Goal: Information Seeking & Learning: Learn about a topic

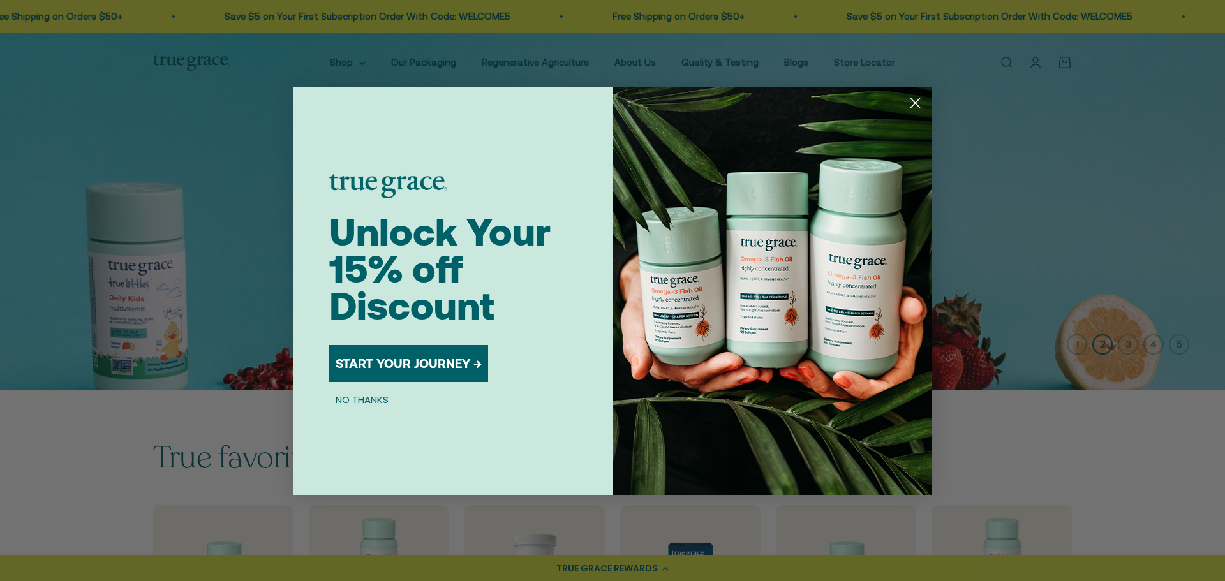
click at [807, 103] on icon "Close dialog" at bounding box center [915, 102] width 9 height 9
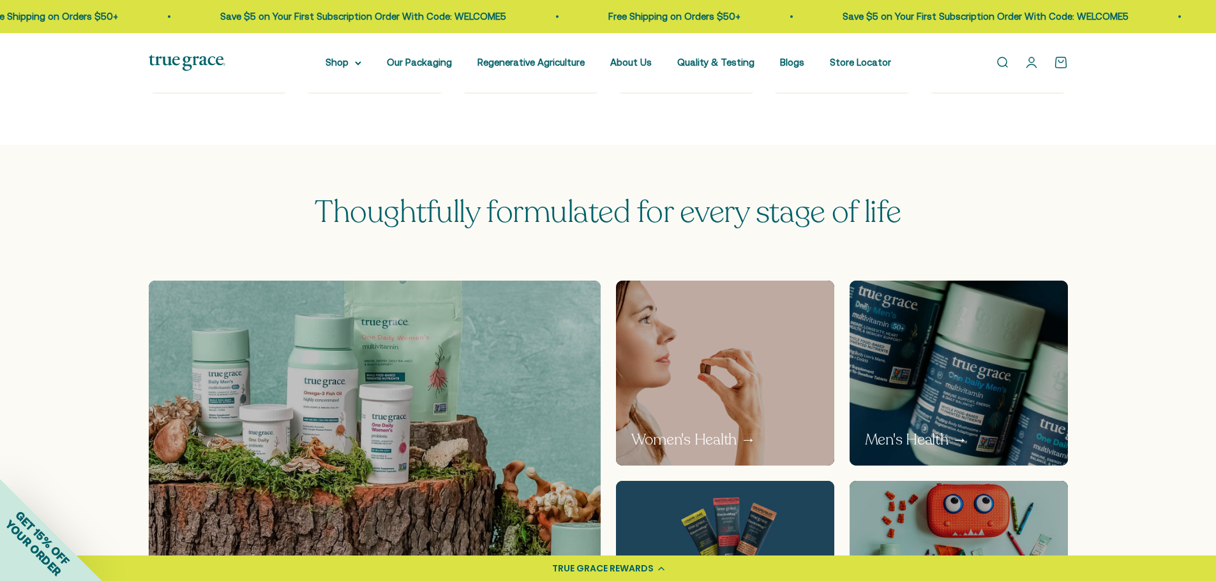
scroll to position [574, 0]
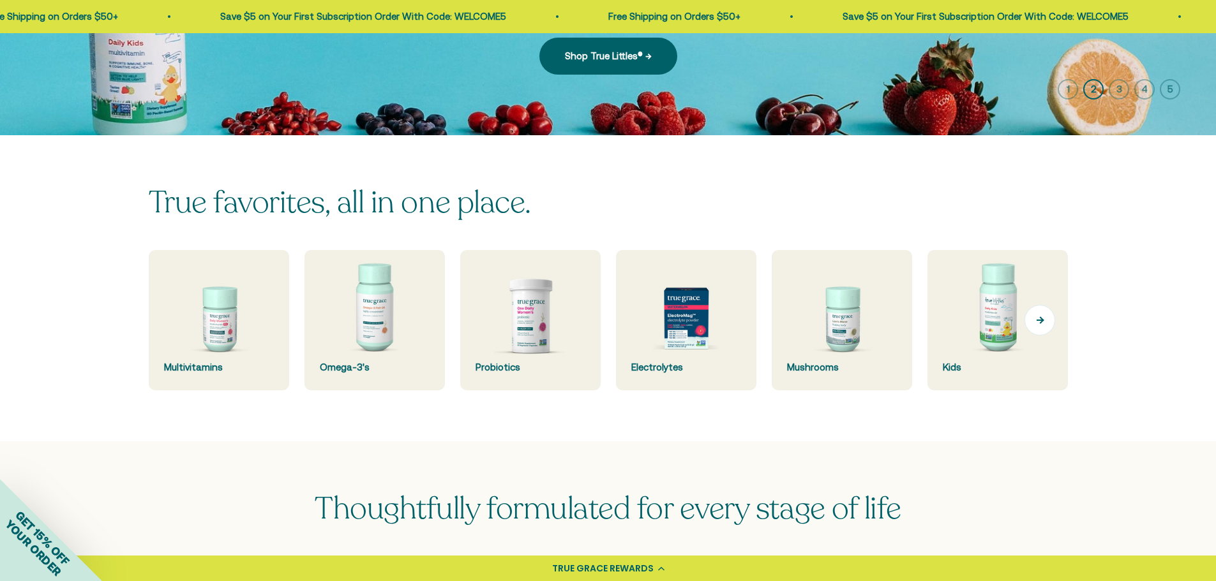
click at [1038, 314] on button "Next" at bounding box center [1039, 320] width 31 height 31
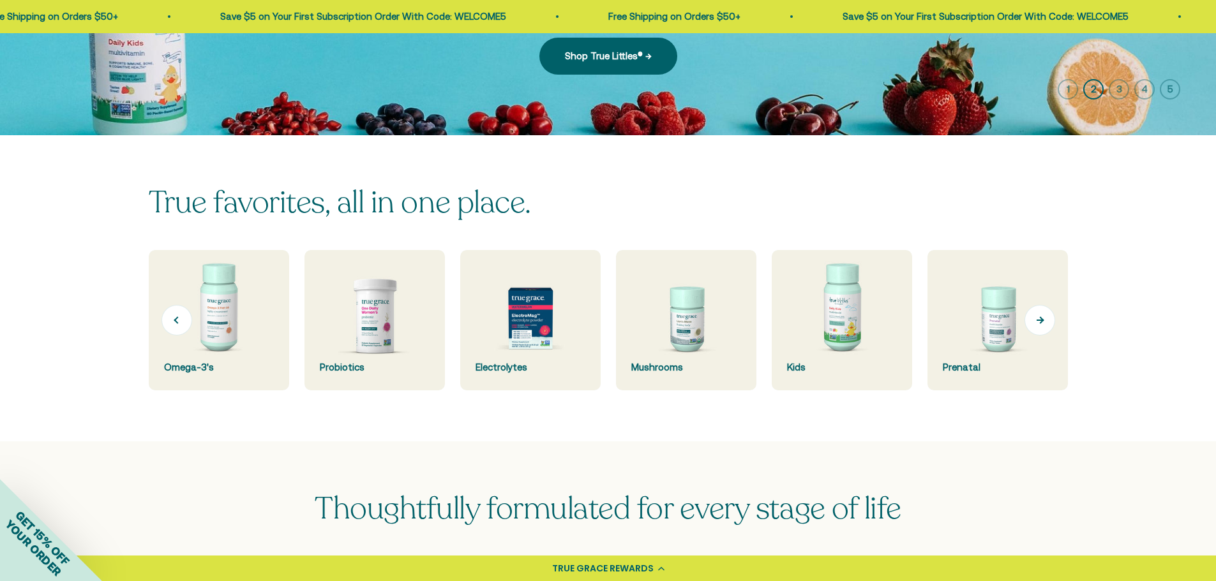
click at [1038, 314] on button "Next" at bounding box center [1039, 320] width 31 height 31
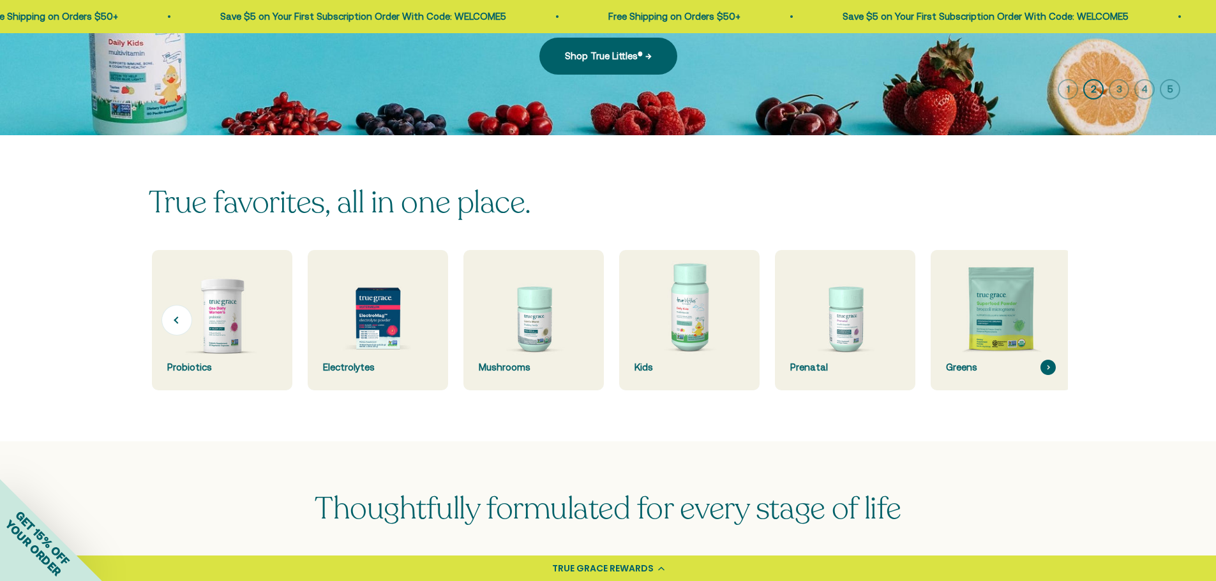
scroll to position [0, 311]
click at [1044, 324] on img at bounding box center [997, 320] width 149 height 149
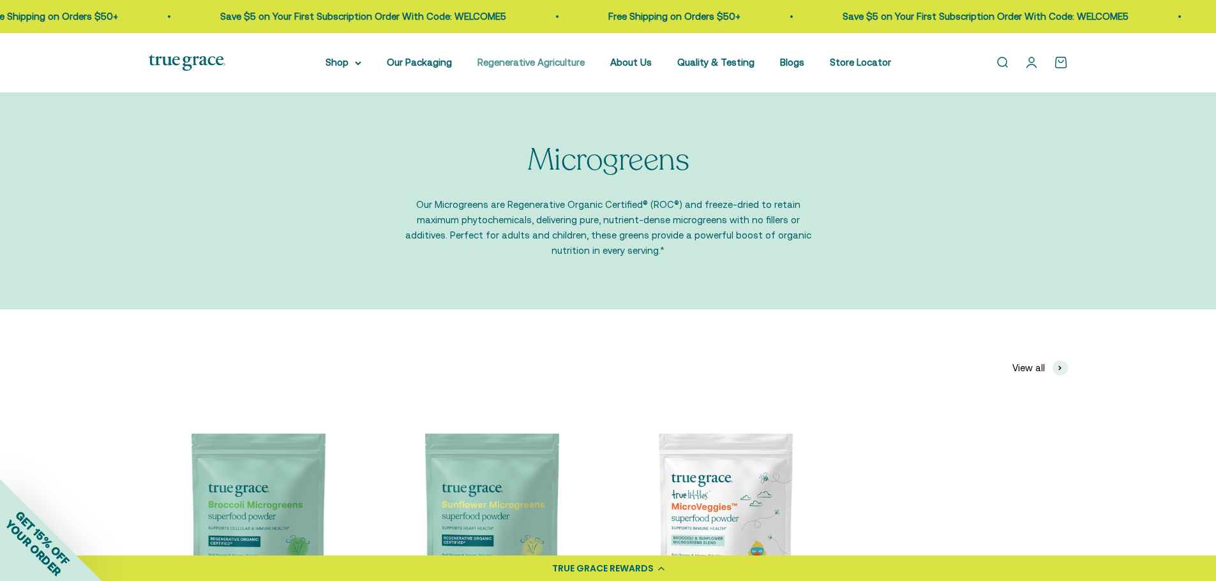
click at [512, 62] on link "Regenerative Agriculture" at bounding box center [530, 62] width 107 height 11
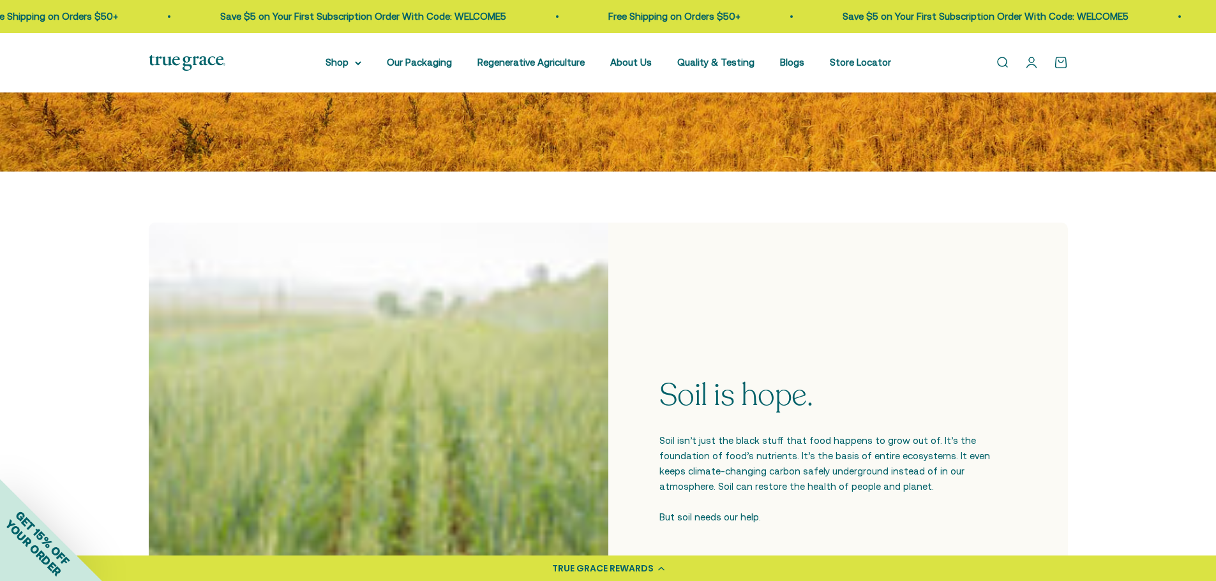
scroll to position [191, 0]
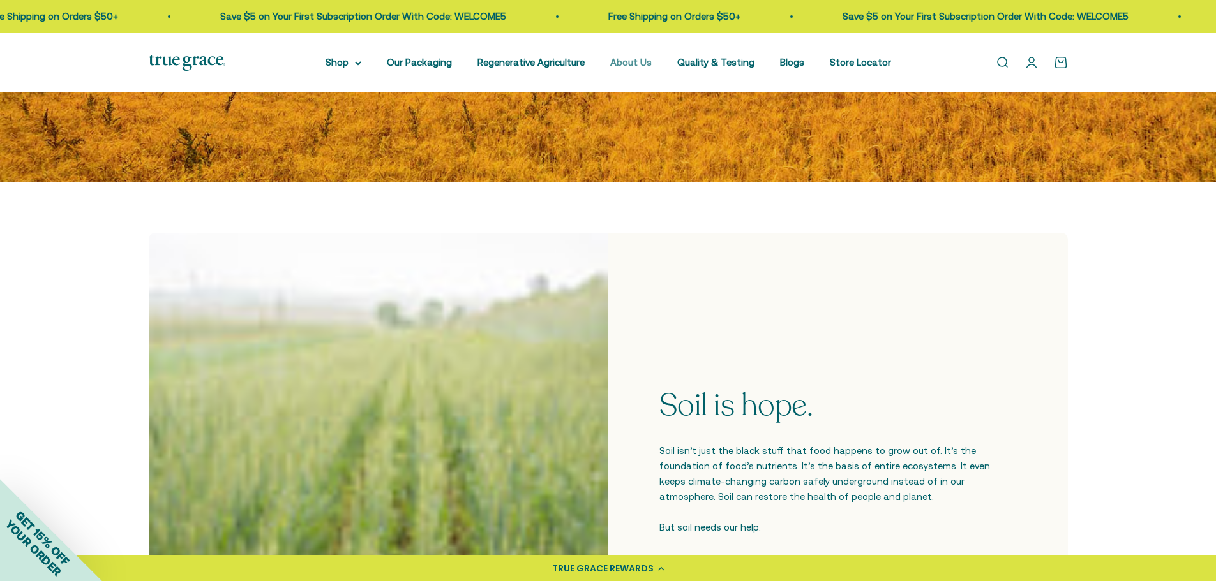
click at [642, 64] on link "About Us" at bounding box center [630, 62] width 41 height 11
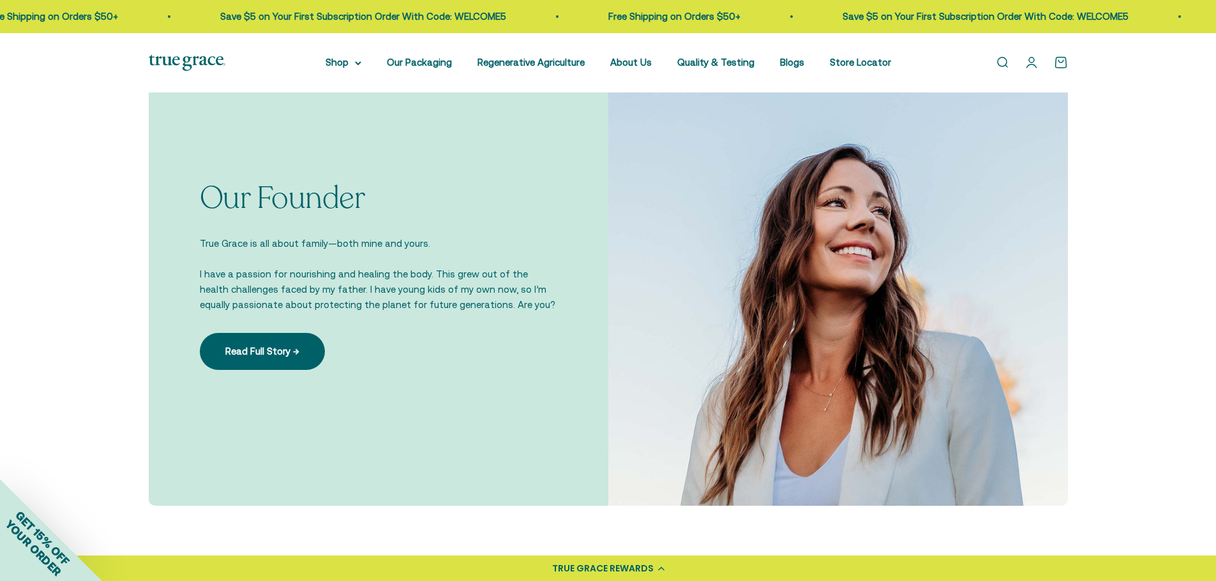
scroll to position [830, 0]
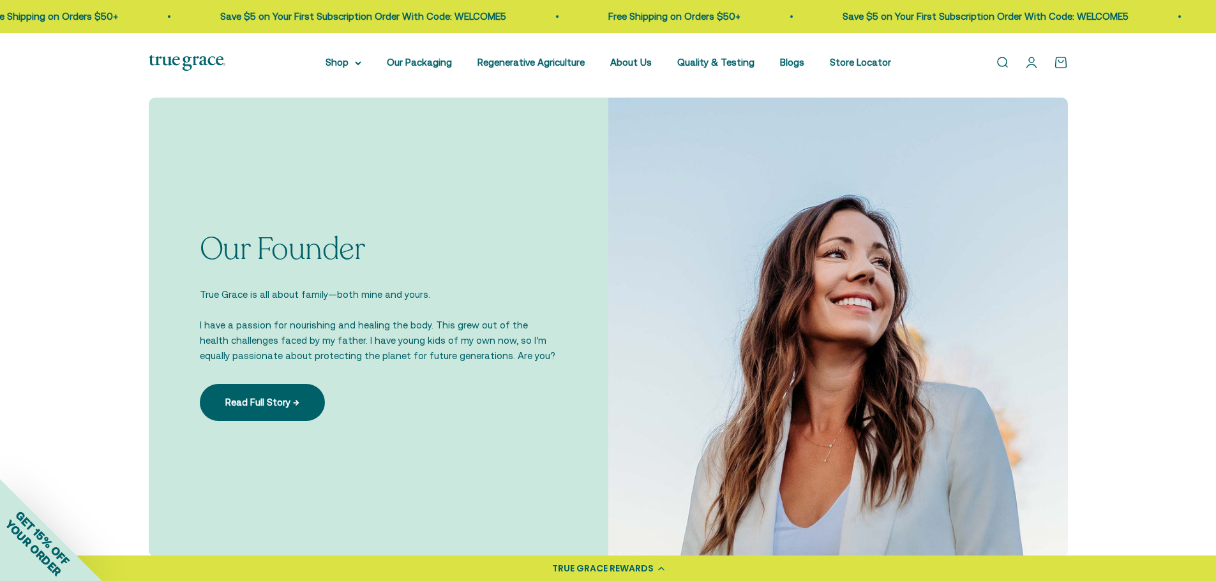
click at [627, 440] on img at bounding box center [837, 327] width 459 height 459
click at [628, 559] on div "TRUE GRACE REWARDS" at bounding box center [608, 569] width 1216 height 26
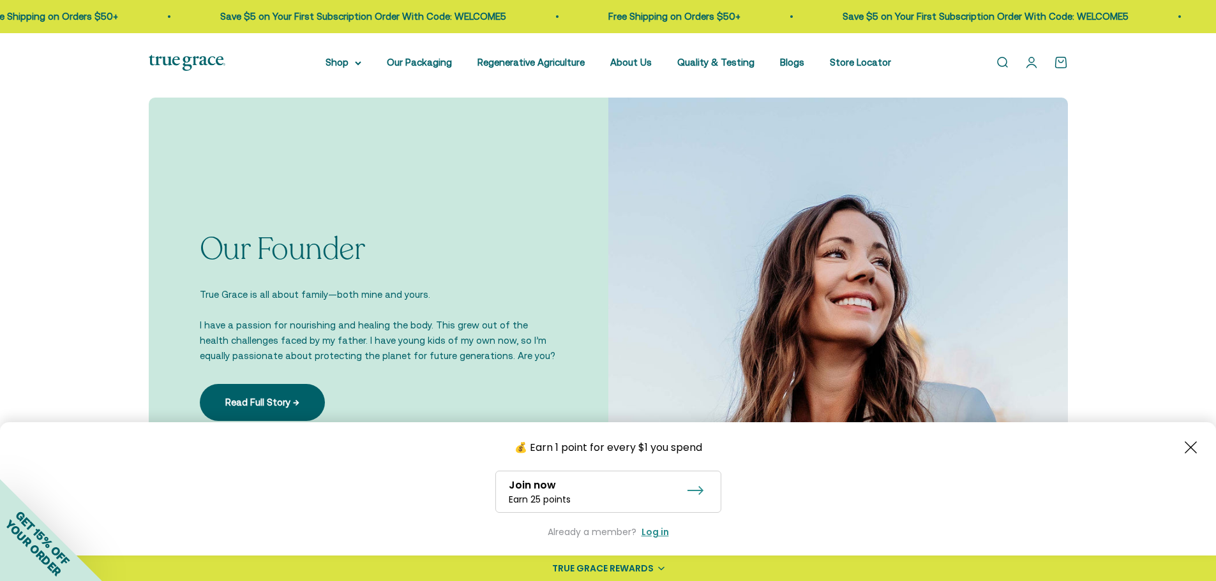
click at [670, 389] on img at bounding box center [837, 327] width 459 height 459
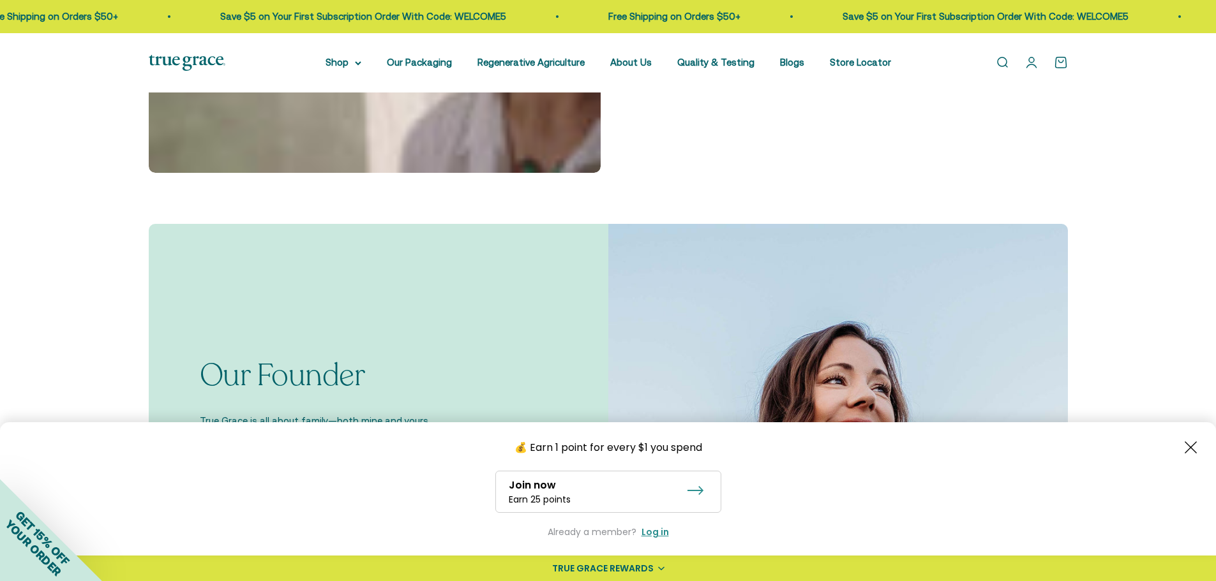
scroll to position [447, 0]
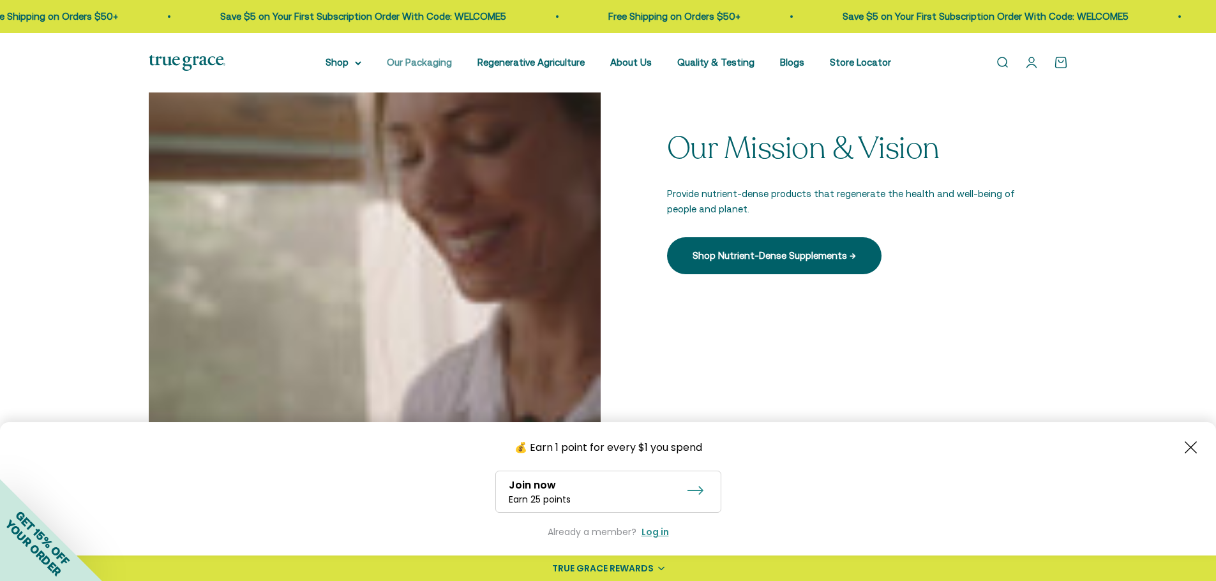
click at [413, 61] on link "Our Packaging" at bounding box center [419, 62] width 65 height 11
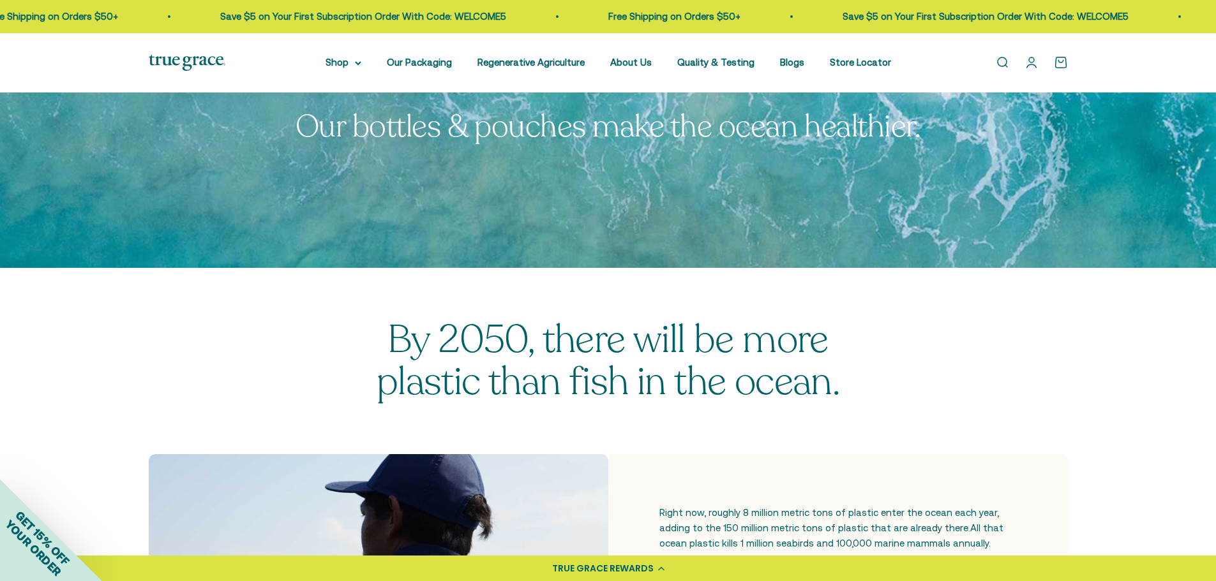
scroll to position [64, 0]
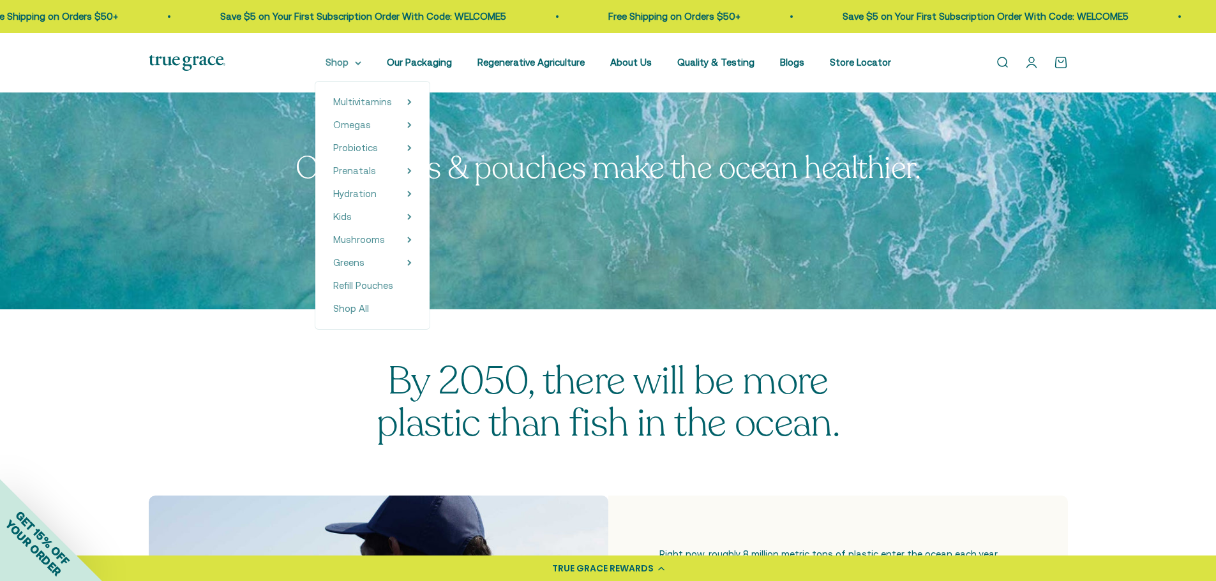
click at [340, 68] on summary "Shop" at bounding box center [343, 62] width 36 height 15
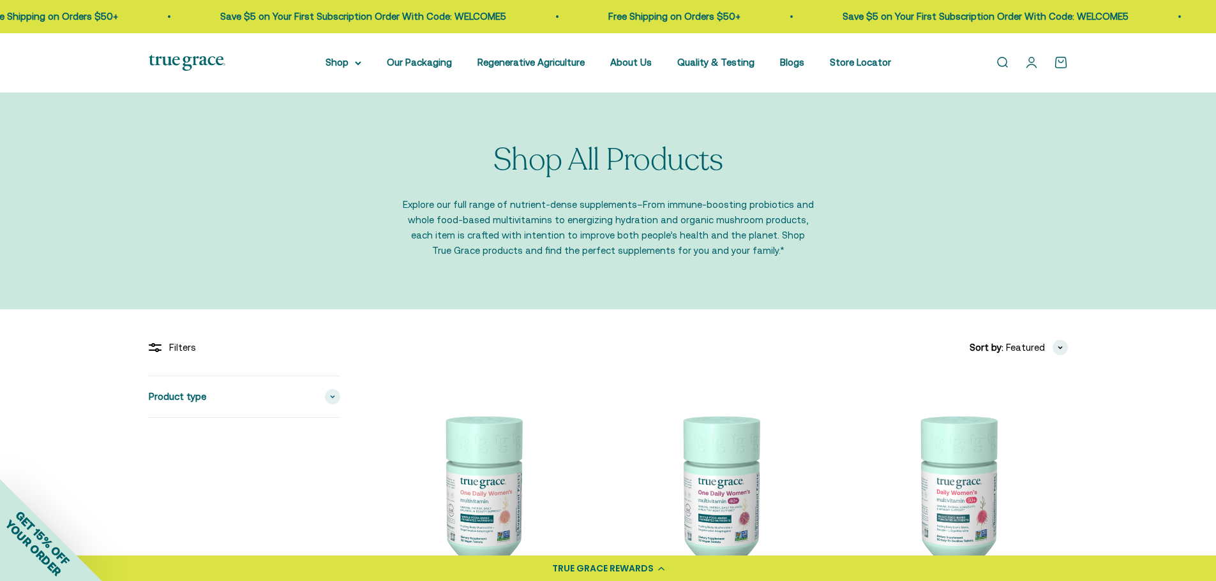
scroll to position [64, 0]
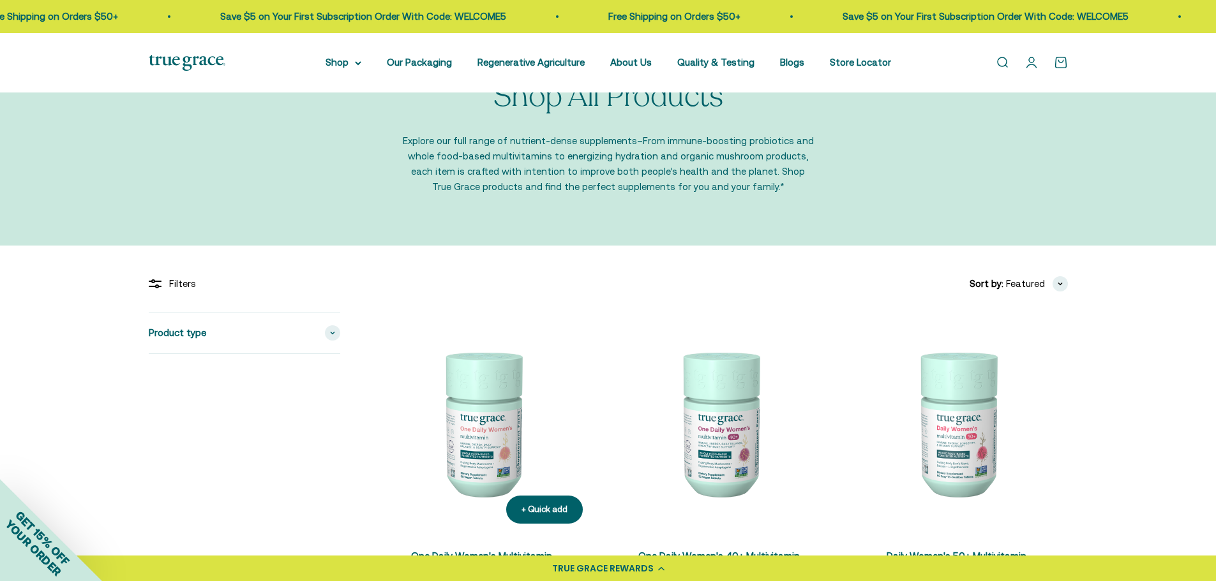
click at [503, 429] on img at bounding box center [482, 423] width 222 height 222
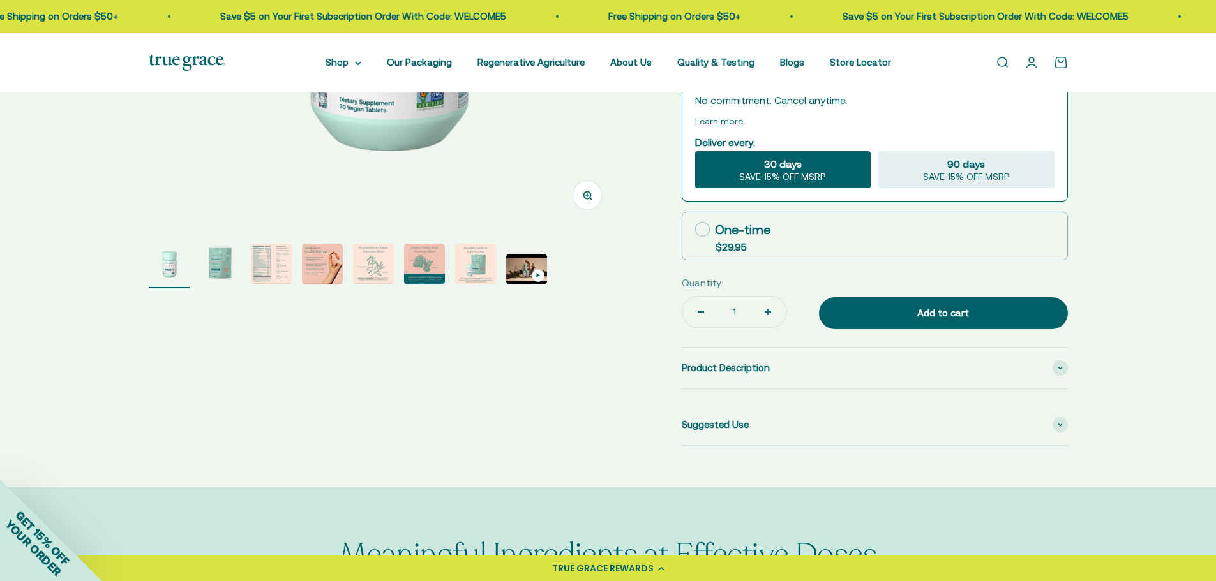
scroll to position [383, 0]
